Goal: Information Seeking & Learning: Learn about a topic

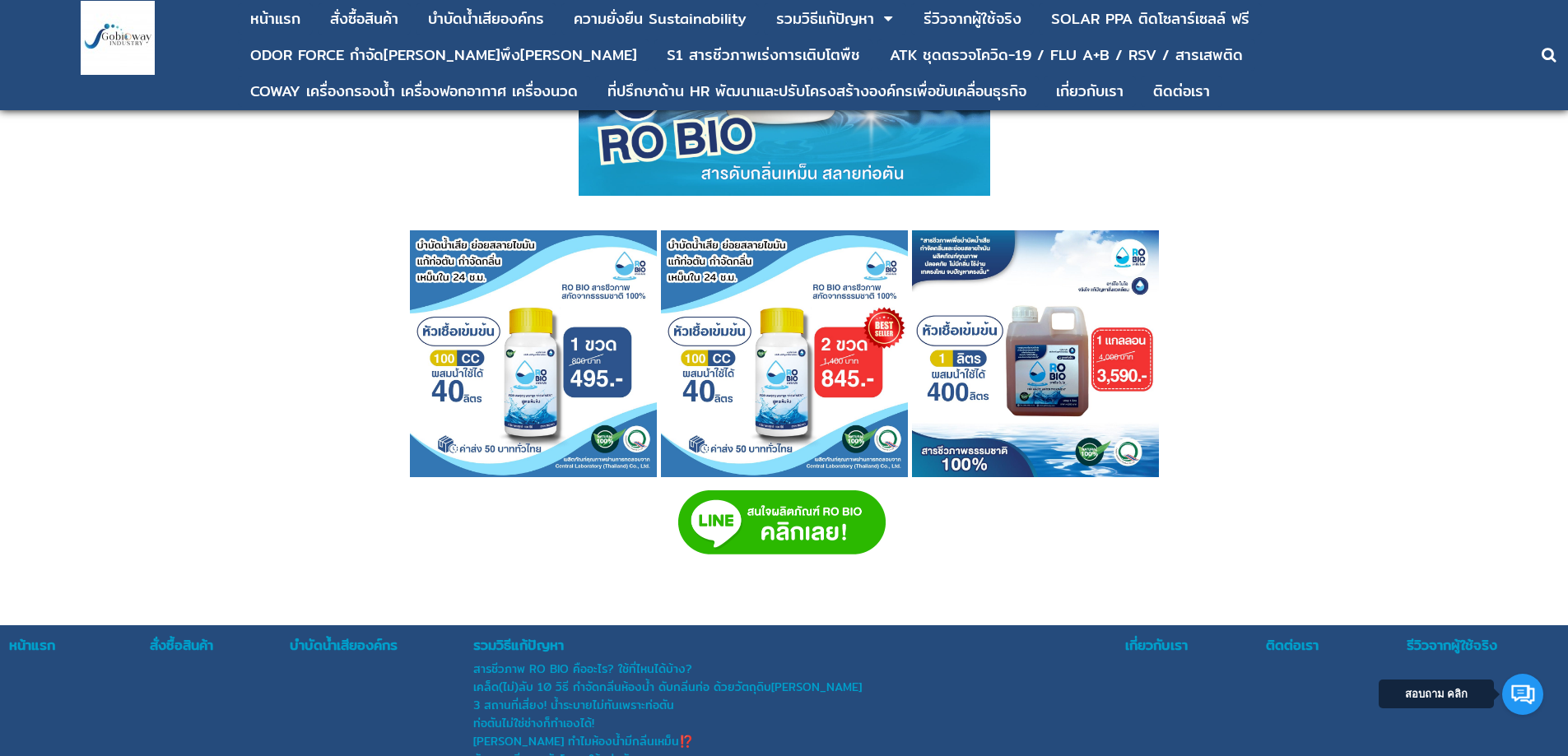
scroll to position [7380, 0]
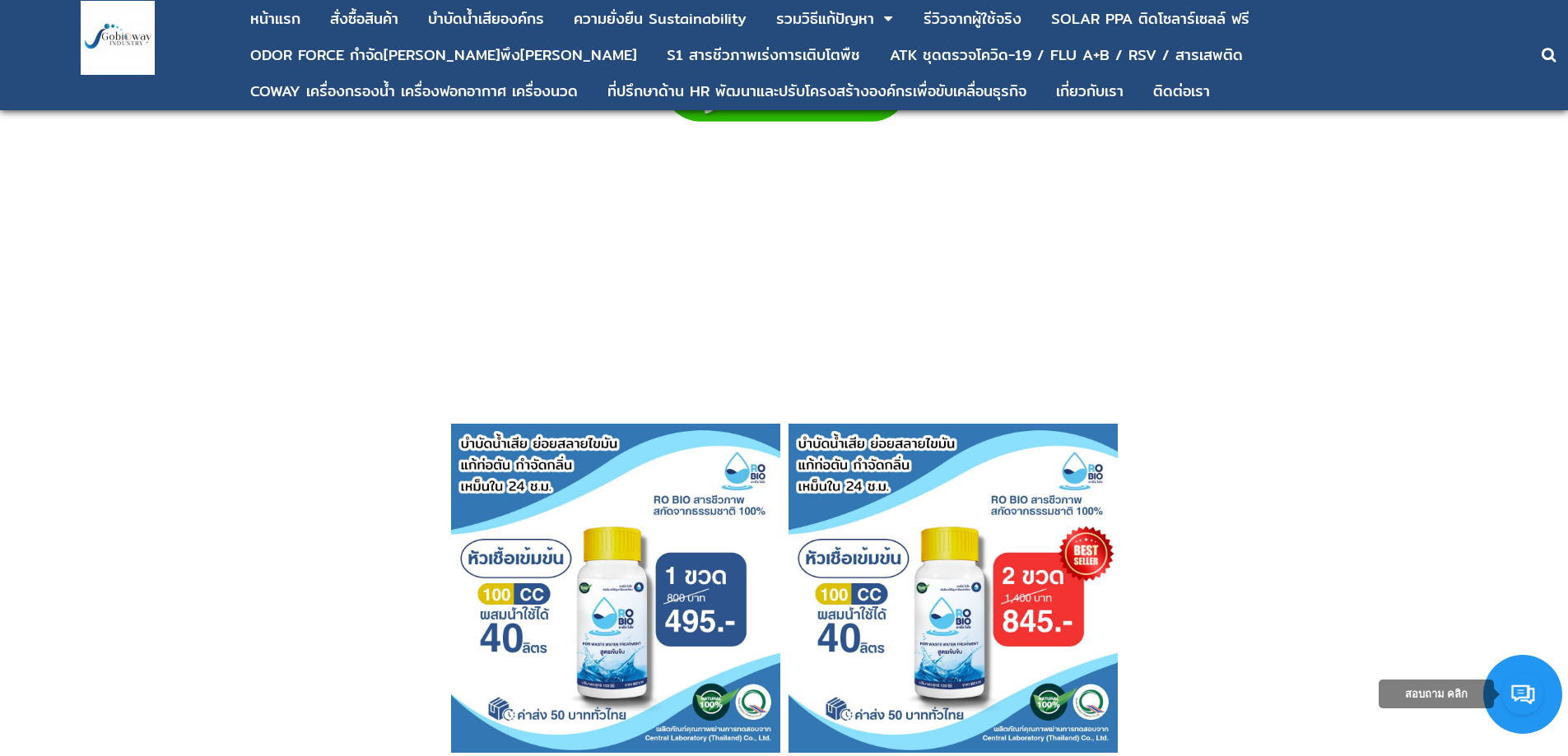
scroll to position [4722, 0]
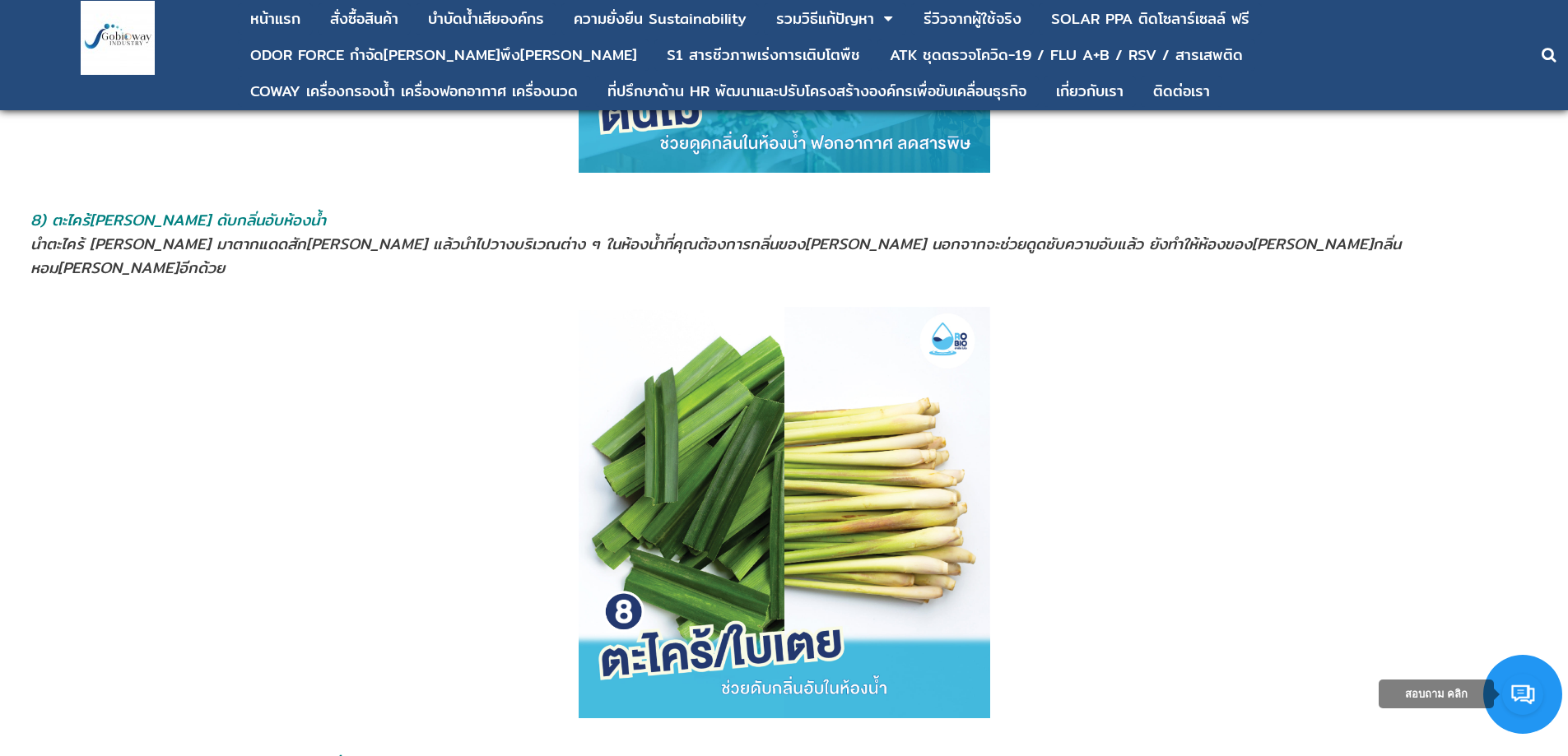
scroll to position [5596, 0]
